Goal: Check status: Check status

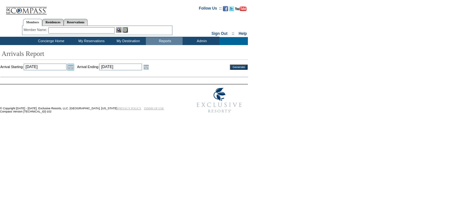
click at [74, 67] on link "Open the calendar popup." at bounding box center [70, 67] width 7 height 7
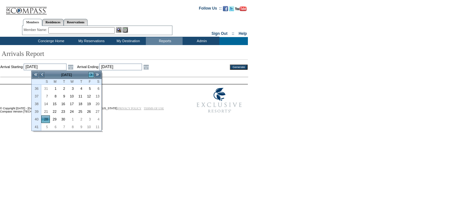
click at [92, 73] on link ">" at bounding box center [91, 75] width 6 height 6
click at [70, 88] on link "1" at bounding box center [72, 88] width 8 height 7
type input "[DATE]"
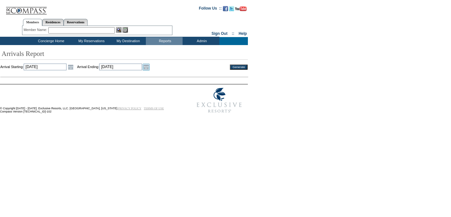
click at [150, 67] on link "Open the calendar popup." at bounding box center [146, 67] width 7 height 7
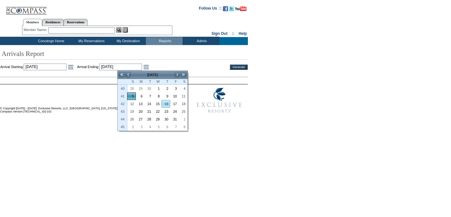
click at [164, 101] on link "16" at bounding box center [166, 103] width 8 height 7
type input "[DATE]"
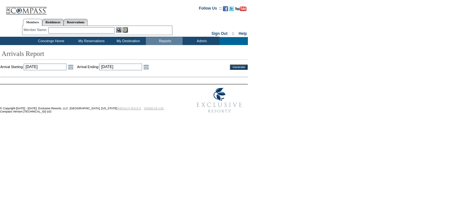
click at [238, 73] on td at bounding box center [123, 73] width 247 height 4
click at [240, 69] on td "Generate" at bounding box center [235, 67] width 26 height 7
click at [238, 66] on input "Generate" at bounding box center [239, 67] width 18 height 5
